Goal: Check status

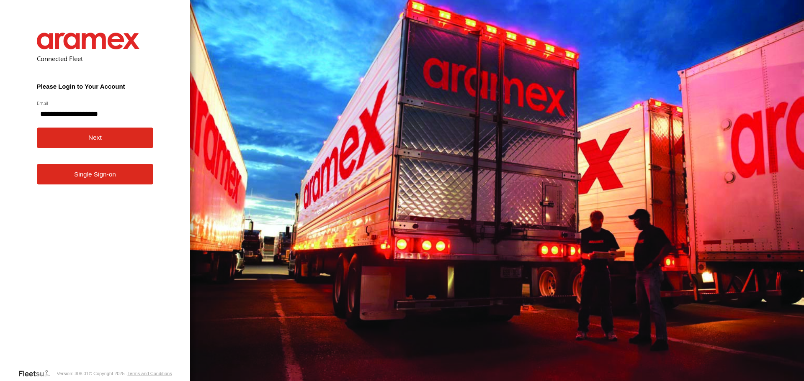
type input "**********"
click at [64, 137] on button "Next" at bounding box center [95, 138] width 117 height 21
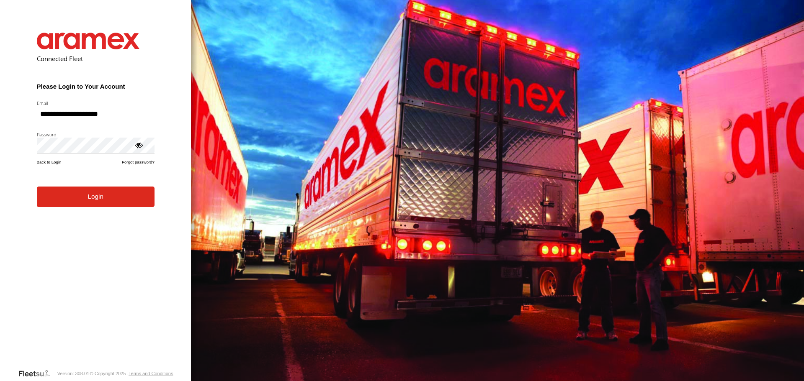
click at [92, 207] on button "Login" at bounding box center [96, 197] width 118 height 21
click at [121, 200] on button "Login" at bounding box center [96, 197] width 118 height 21
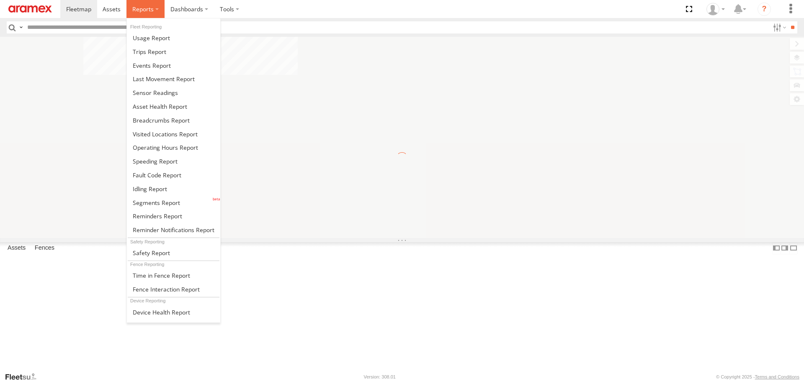
click at [150, 8] on span at bounding box center [142, 9] width 21 height 8
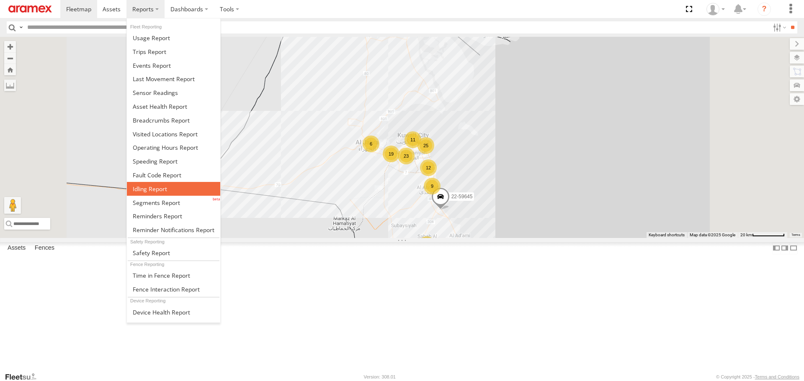
click at [155, 192] on span at bounding box center [150, 189] width 34 height 8
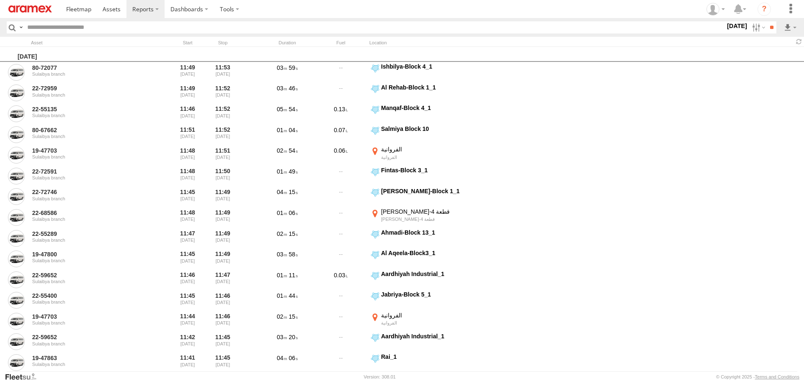
click at [726, 26] on label "27 Sep 25" at bounding box center [736, 25] width 23 height 9
click at [0, 0] on span "> 10min" at bounding box center [0, 0] width 0 height 0
click at [770, 28] on input "**" at bounding box center [772, 27] width 10 height 12
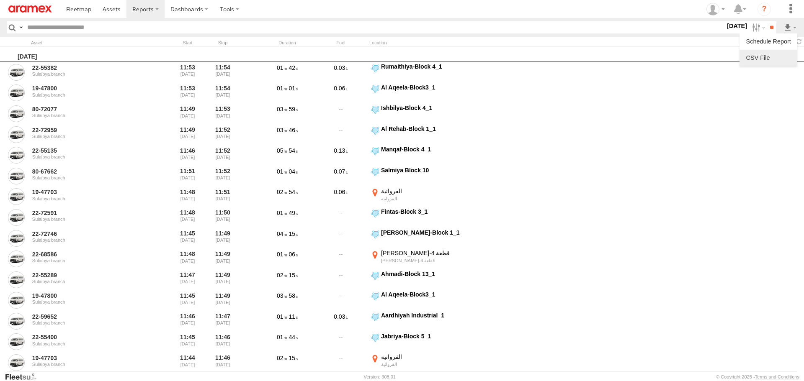
click at [760, 60] on link at bounding box center [768, 58] width 51 height 13
click at [106, 8] on span at bounding box center [112, 9] width 18 height 8
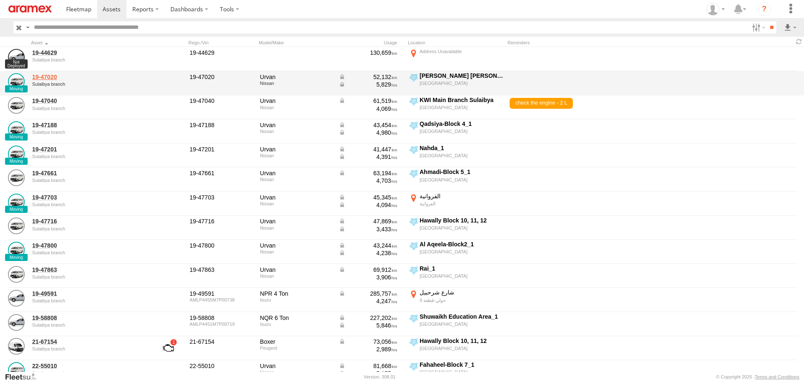
click at [49, 77] on link "19-47020" at bounding box center [89, 77] width 115 height 8
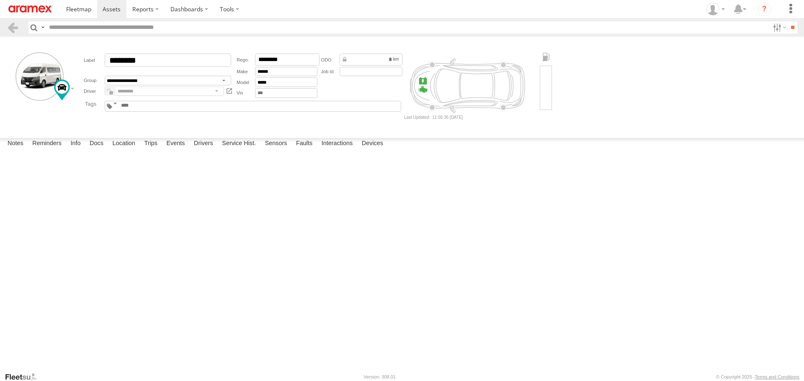
click at [110, 92] on em at bounding box center [111, 92] width 4 height 3
click at [216, 91] on select "**********" at bounding box center [164, 92] width 119 height 10
click at [268, 134] on main "**********" at bounding box center [402, 204] width 804 height 335
click at [110, 95] on em at bounding box center [111, 92] width 4 height 3
click at [115, 11] on span at bounding box center [112, 9] width 18 height 8
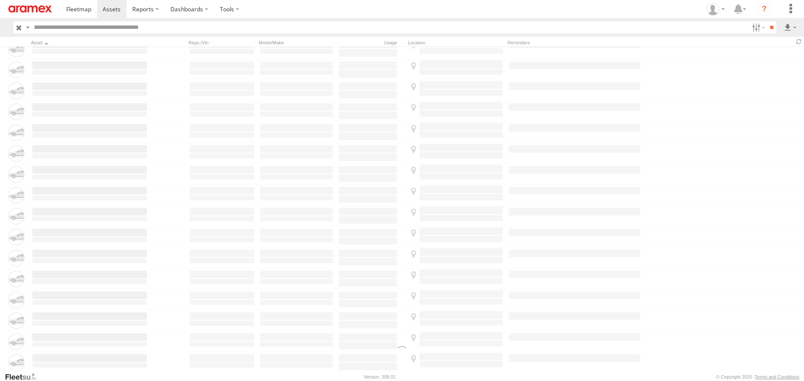
scroll to position [1047, 0]
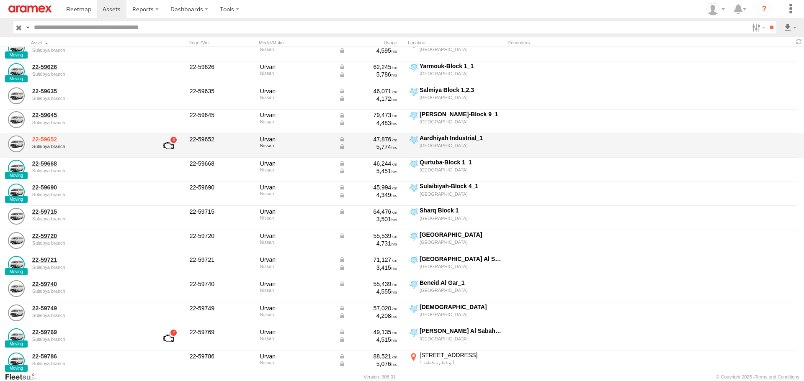
click at [46, 138] on link "22-59652" at bounding box center [89, 140] width 115 height 8
click at [170, 146] on link at bounding box center [168, 146] width 31 height 20
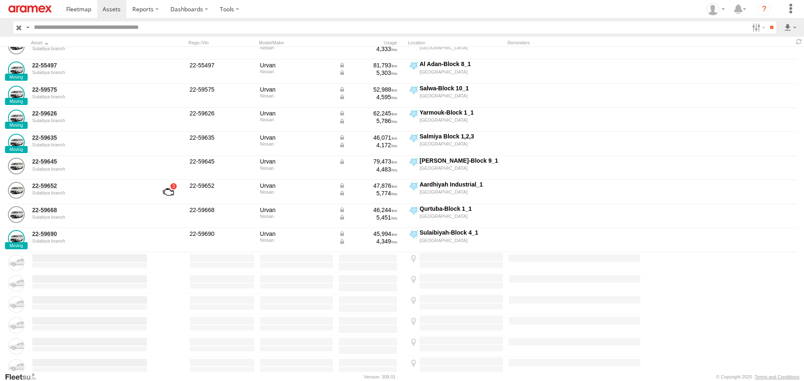
scroll to position [1131, 0]
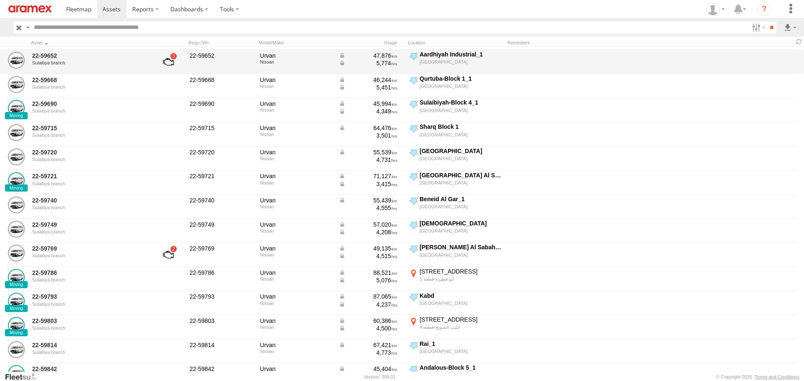
click at [169, 60] on link at bounding box center [168, 62] width 31 height 20
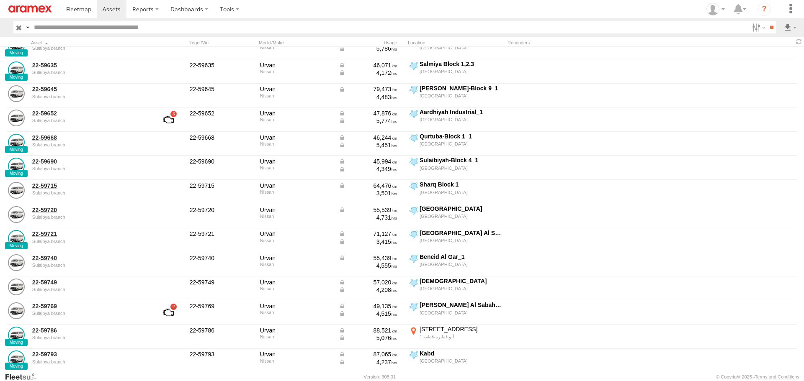
scroll to position [1089, 0]
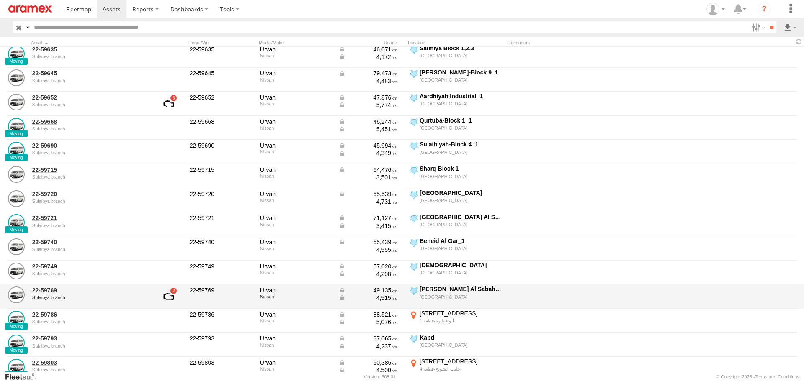
click at [170, 296] on link at bounding box center [168, 297] width 31 height 20
